Goal: Navigation & Orientation: Understand site structure

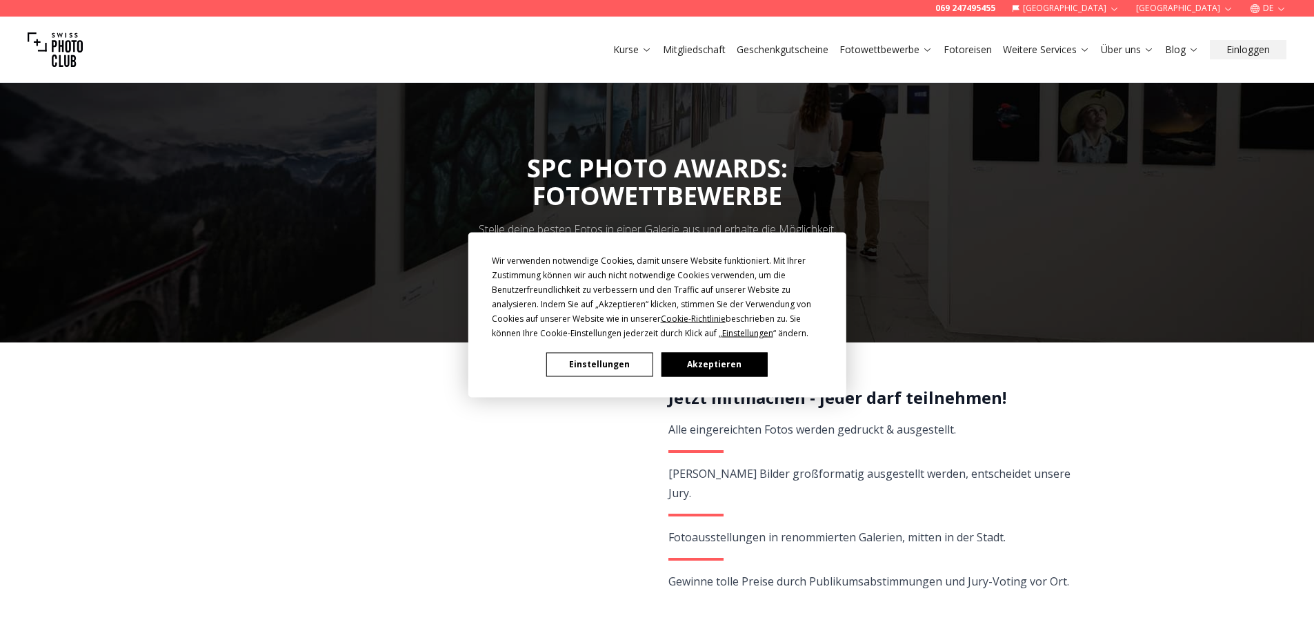
click at [604, 367] on button "Einstellungen" at bounding box center [599, 364] width 106 height 24
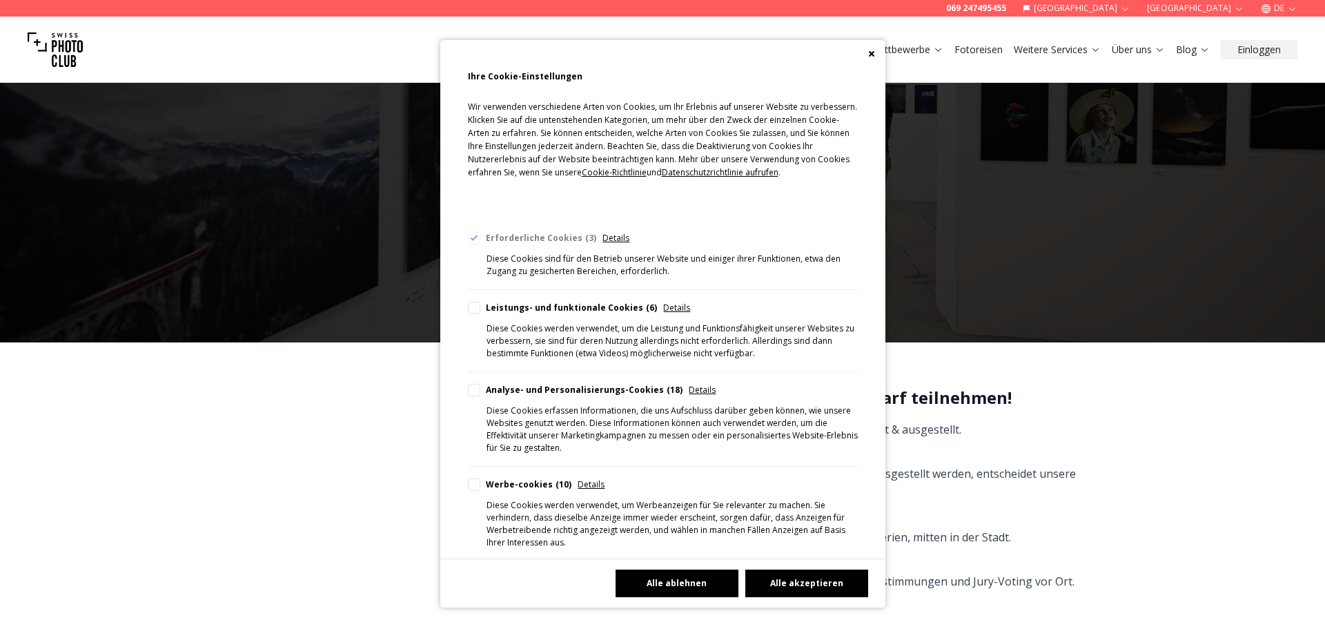
click at [674, 586] on button "Alle ablehnen" at bounding box center [676, 583] width 123 height 28
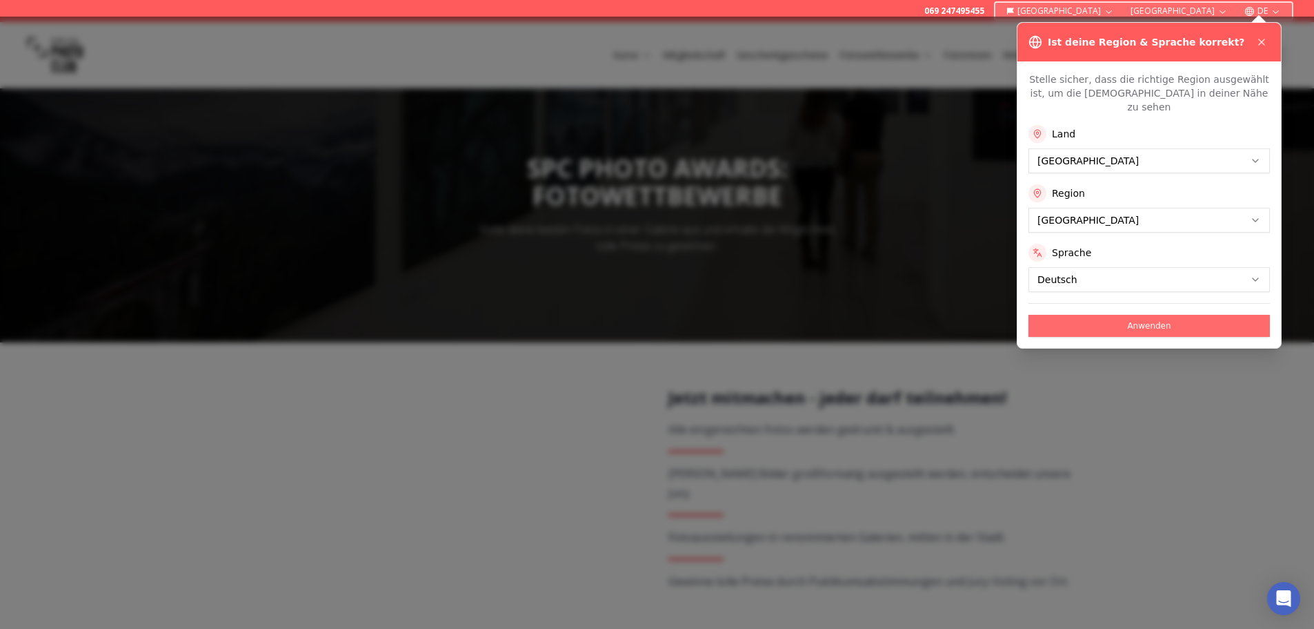
click at [1147, 315] on button "Anwenden" at bounding box center [1149, 326] width 241 height 22
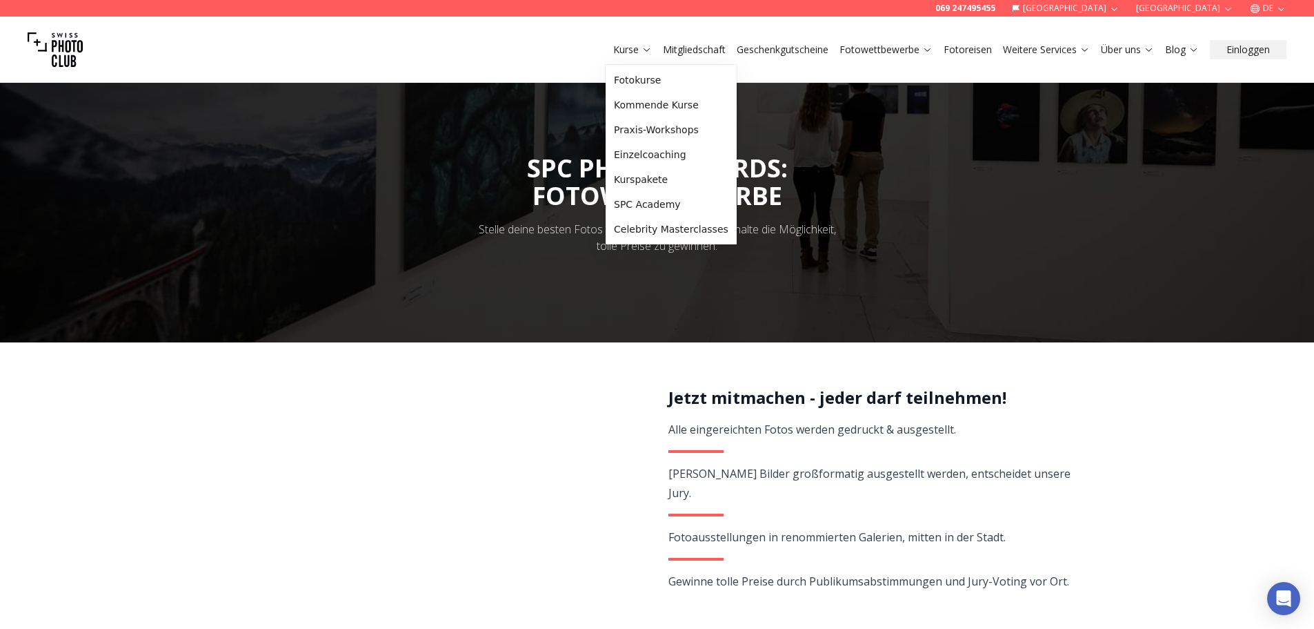
click at [635, 49] on link "Kurse" at bounding box center [632, 50] width 39 height 14
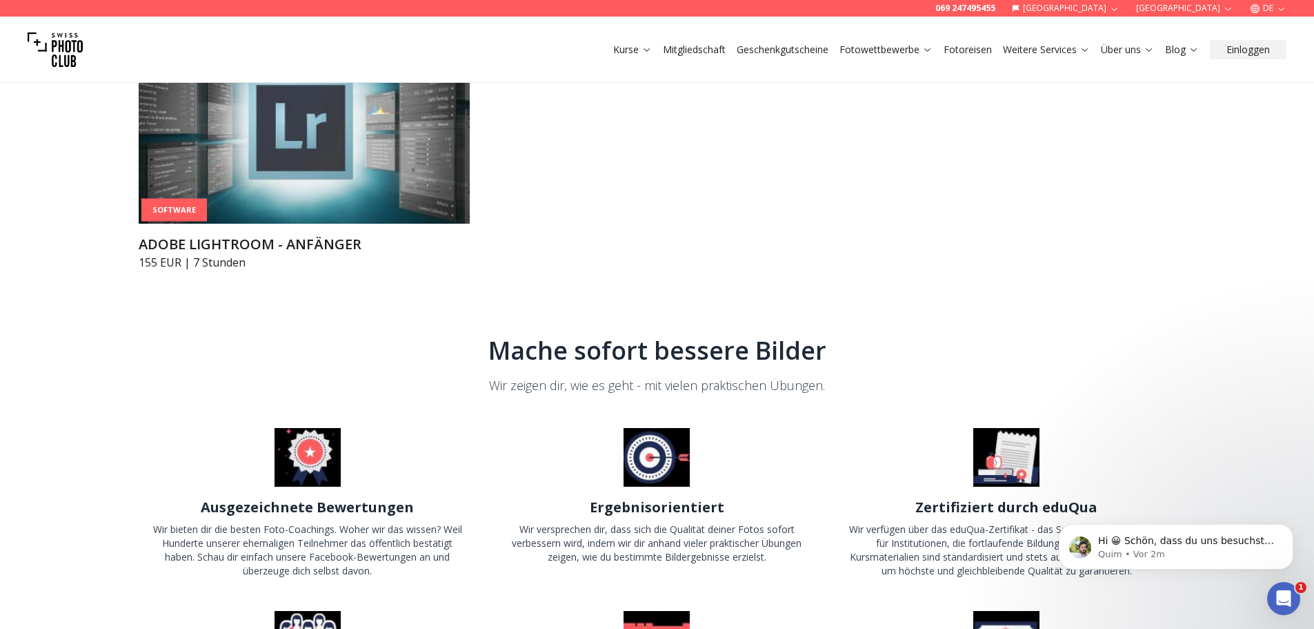
scroll to position [2344, 0]
click at [974, 52] on link "Fotoreisen" at bounding box center [968, 50] width 48 height 14
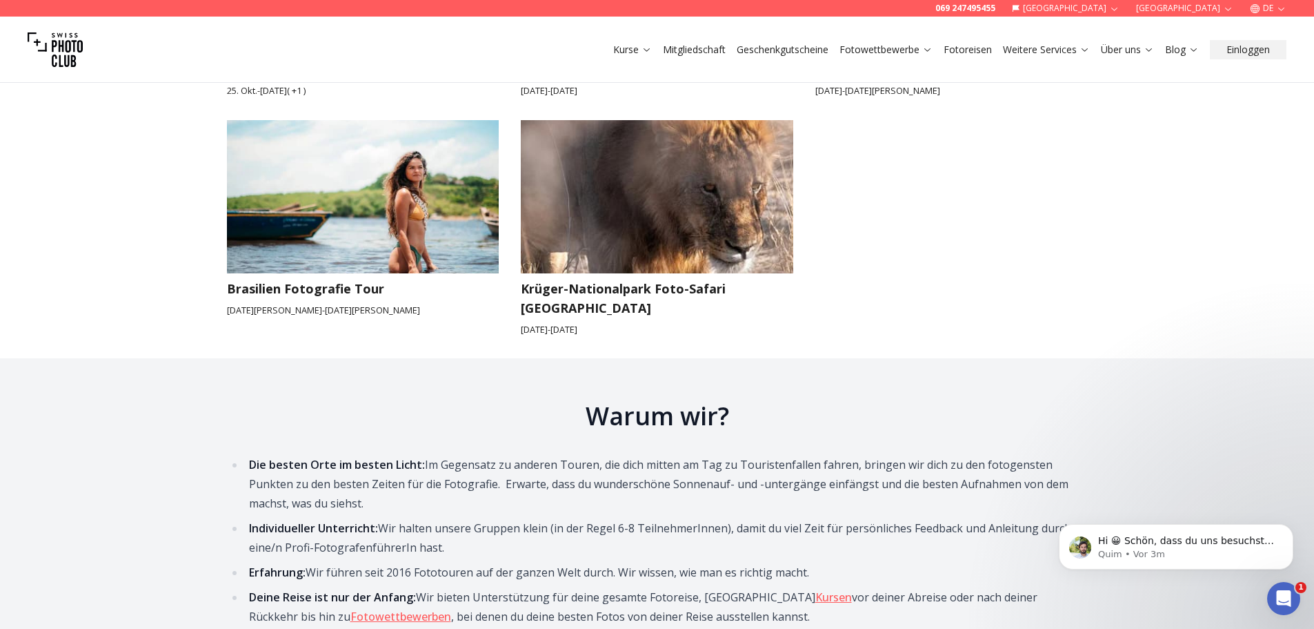
scroll to position [2206, 0]
click at [1027, 46] on link "Weitere Services" at bounding box center [1046, 50] width 87 height 14
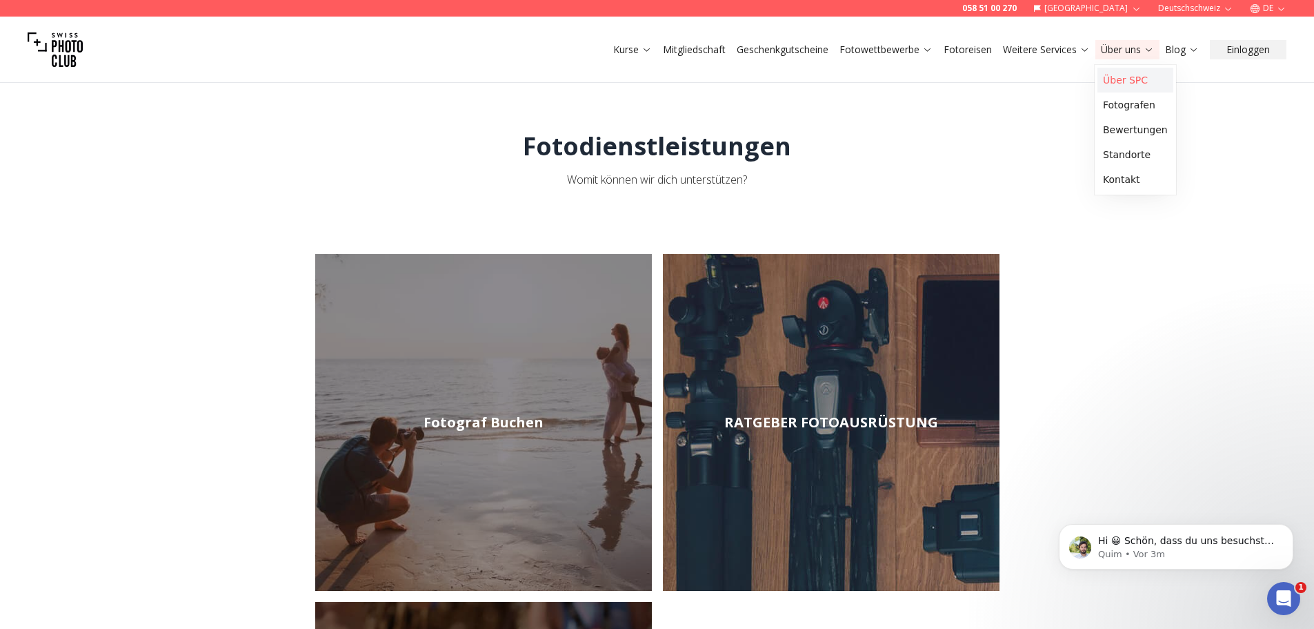
click at [1120, 78] on link "Über SPC" at bounding box center [1136, 80] width 76 height 25
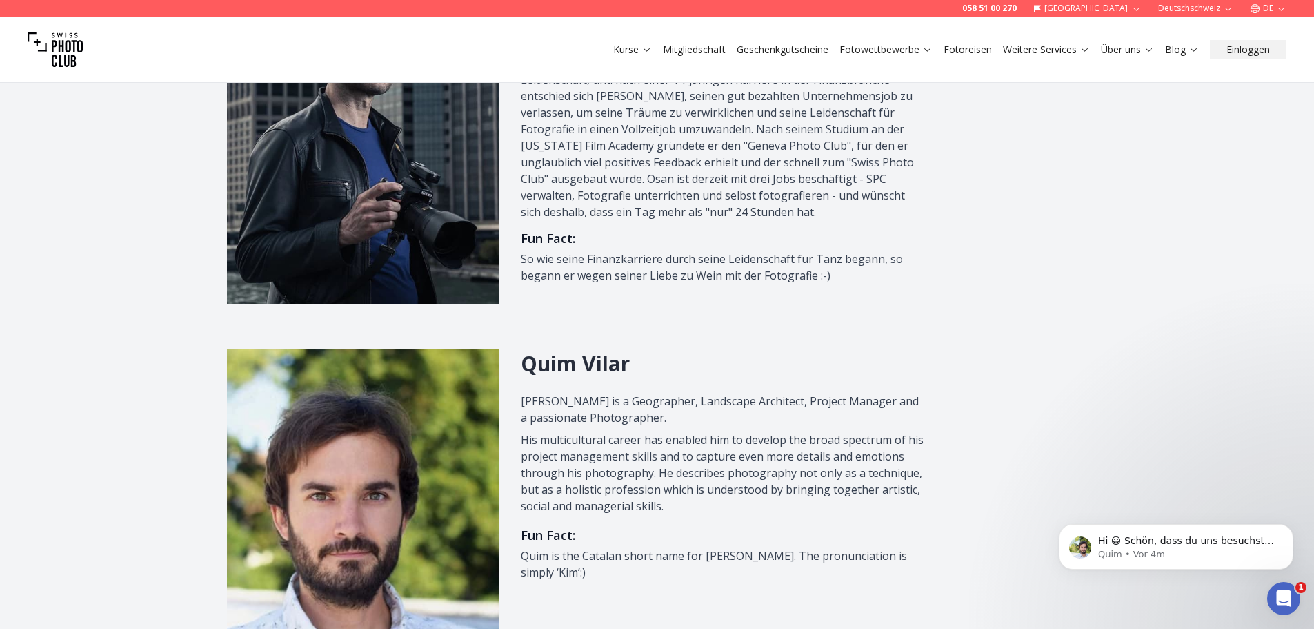
scroll to position [756, 0]
click at [1189, 106] on link "Blog Startseite" at bounding box center [1230, 104] width 134 height 25
